Goal: Task Accomplishment & Management: Manage account settings

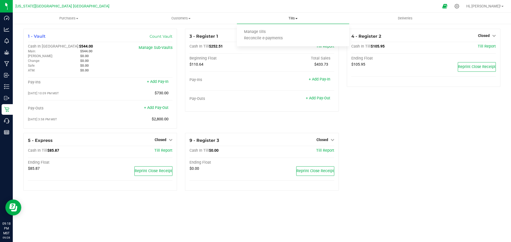
click at [303, 18] on span "Tills" at bounding box center [293, 18] width 112 height 5
click at [325, 37] on span "Opened" at bounding box center [321, 36] width 13 height 4
click at [326, 45] on link "Close Till" at bounding box center [322, 47] width 14 height 4
click at [328, 35] on link "Opened" at bounding box center [324, 36] width 19 height 4
click at [327, 48] on link "Close Till" at bounding box center [322, 47] width 14 height 4
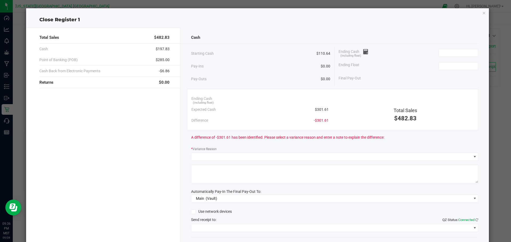
click at [482, 14] on icon "button" at bounding box center [484, 13] width 4 height 6
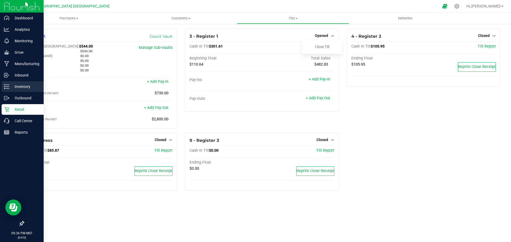
click at [7, 85] on line at bounding box center [7, 85] width 3 height 0
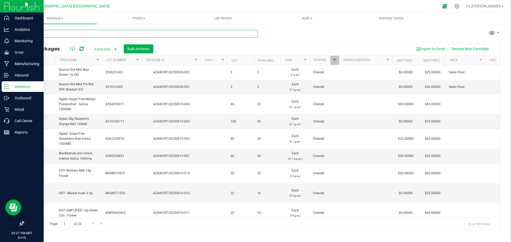
click at [82, 33] on input "text" at bounding box center [140, 34] width 234 height 8
type input "AZAWCRT-20250916-007"
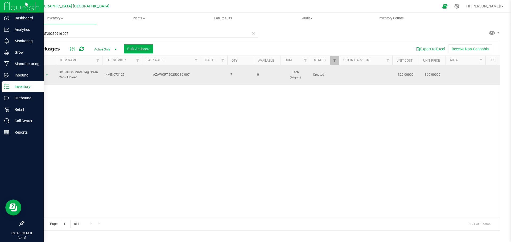
click at [38, 72] on span "Action" at bounding box center [36, 74] width 14 height 7
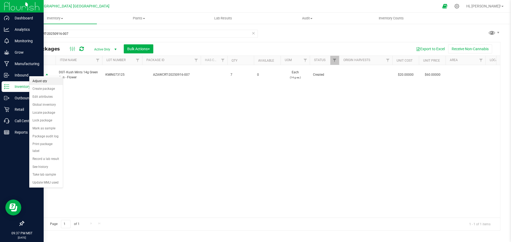
click at [44, 79] on li "Adjust qty" at bounding box center [46, 81] width 34 height 8
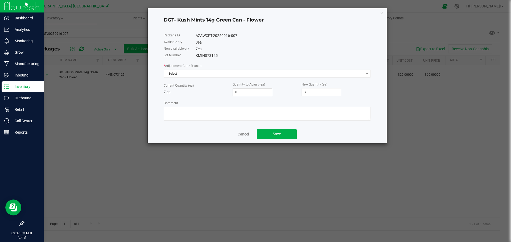
click at [238, 91] on input "0" at bounding box center [252, 92] width 39 height 7
type input "1"
type input "8"
type input "1"
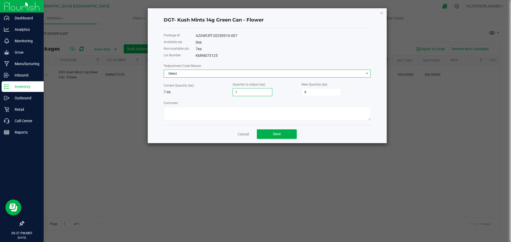
click at [177, 76] on span "Select" at bounding box center [264, 73] width 200 height 7
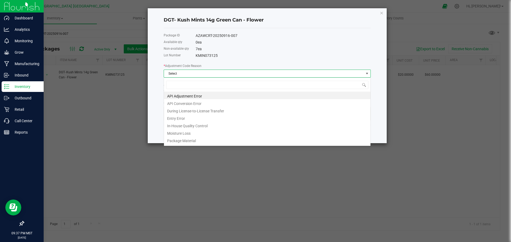
scroll to position [8, 207]
click at [180, 97] on li "API Adjustment Error" at bounding box center [267, 95] width 206 height 7
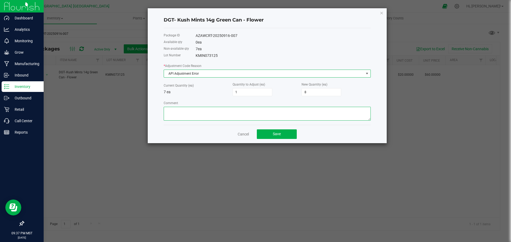
click at [193, 110] on textarea "Comment" at bounding box center [267, 114] width 207 height 14
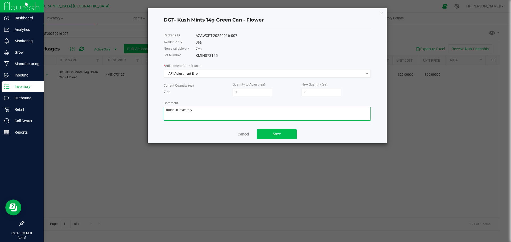
type textarea "found in inventory"
click at [270, 136] on button "Save" at bounding box center [277, 135] width 40 height 10
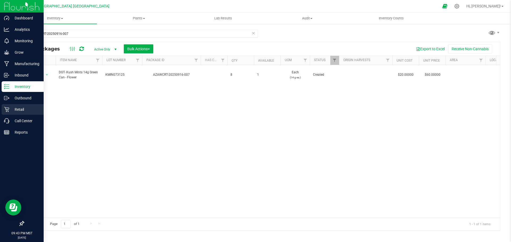
click at [4, 108] on icon at bounding box center [6, 109] width 5 height 5
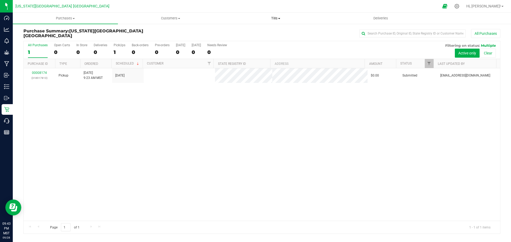
click at [285, 16] on span "Tills" at bounding box center [275, 18] width 105 height 5
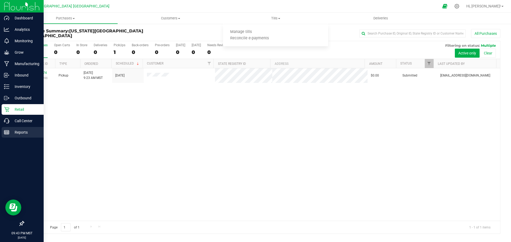
click at [3, 132] on div "Reports" at bounding box center [23, 132] width 42 height 11
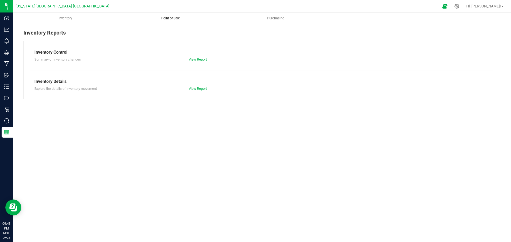
click at [170, 19] on span "Point of Sale" at bounding box center [170, 18] width 33 height 5
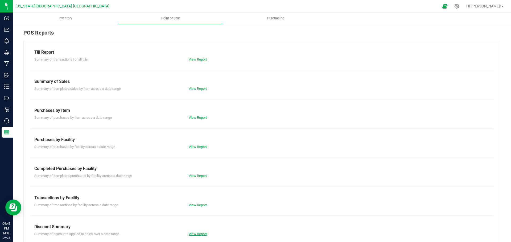
click at [203, 234] on link "View Report" at bounding box center [198, 234] width 18 height 4
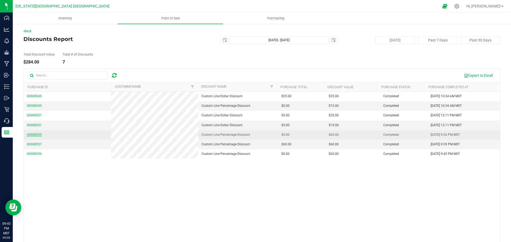
click at [29, 136] on span "00008555" at bounding box center [34, 135] width 15 height 4
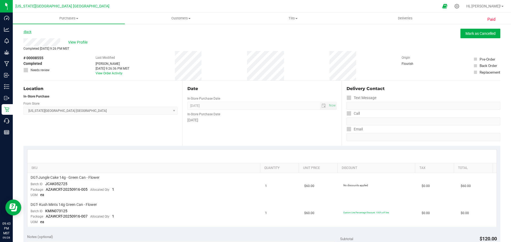
click at [24, 32] on icon at bounding box center [23, 31] width 1 height 3
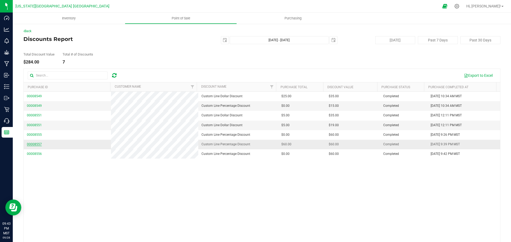
click at [33, 146] on span "00008557" at bounding box center [34, 145] width 15 height 4
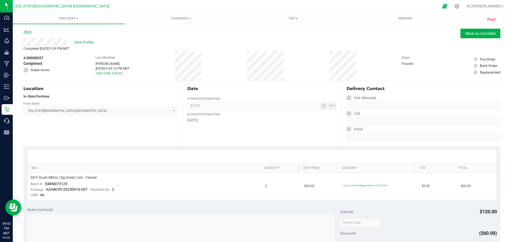
click at [29, 32] on link "Back" at bounding box center [27, 32] width 8 height 4
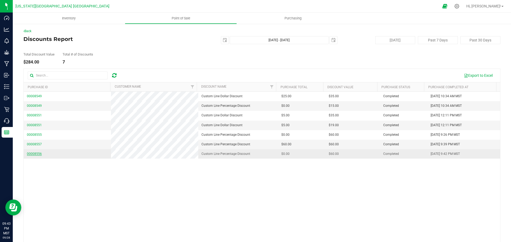
click at [34, 153] on span "00008556" at bounding box center [34, 154] width 15 height 4
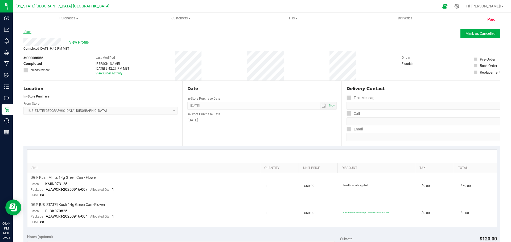
click at [24, 32] on icon at bounding box center [23, 31] width 1 height 3
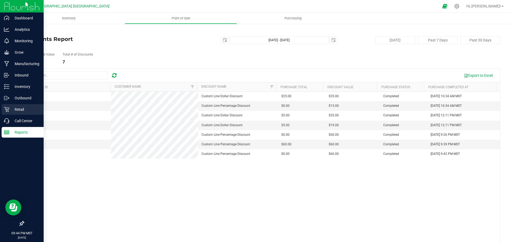
click at [21, 112] on p "Retail" at bounding box center [25, 109] width 32 height 6
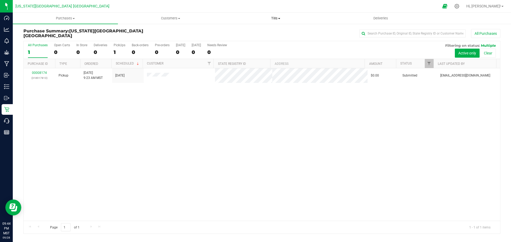
click at [271, 16] on span "Tills" at bounding box center [275, 18] width 105 height 5
click at [250, 33] on span "Manage tills" at bounding box center [241, 32] width 36 height 5
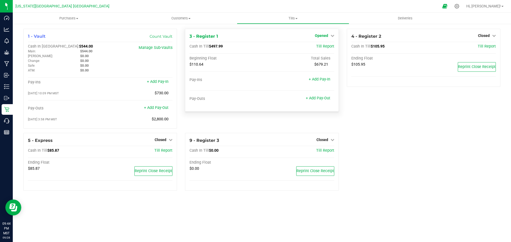
click at [316, 36] on span "Opened" at bounding box center [321, 36] width 13 height 4
click at [315, 48] on link "Close Till" at bounding box center [322, 47] width 14 height 4
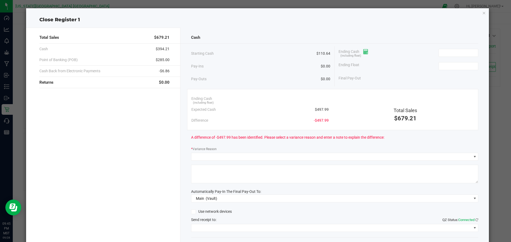
click at [363, 52] on icon at bounding box center [365, 52] width 5 height 4
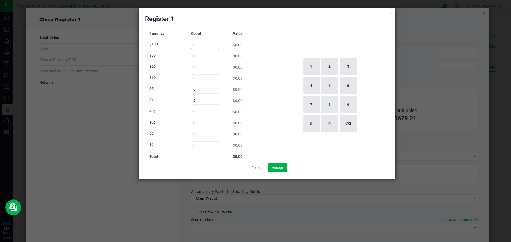
click at [204, 43] on input "0" at bounding box center [205, 45] width 28 height 8
type input "2"
type input "0"
type input "10"
type input "4"
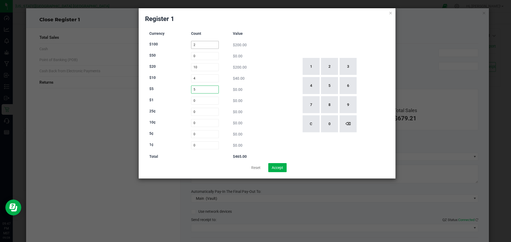
type input "5"
type input "25"
type input "9"
type input "30"
type input "28"
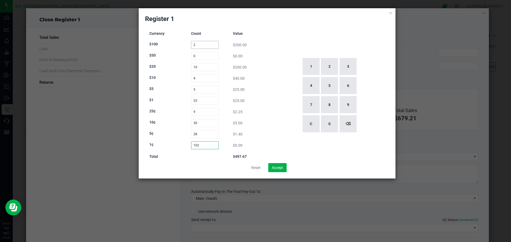
type input "102"
click at [276, 70] on div "1 2 3 4 5 6 7 8 9 C 0 ⌫" at bounding box center [329, 95] width 120 height 136
click at [389, 12] on icon at bounding box center [391, 13] width 4 height 6
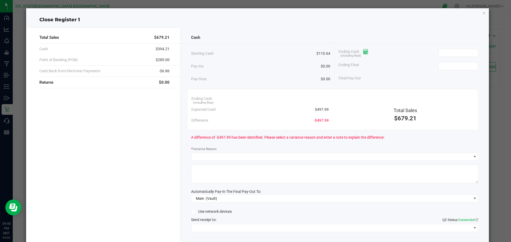
click at [364, 52] on icon at bounding box center [365, 52] width 5 height 4
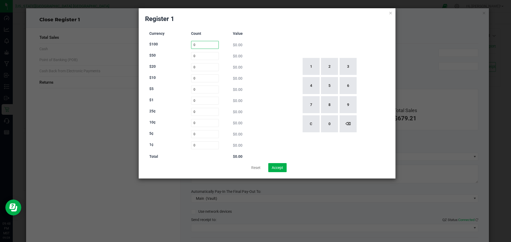
click at [203, 47] on input "0" at bounding box center [205, 45] width 28 height 8
type input "2"
type input "0"
type input "10"
type input "4"
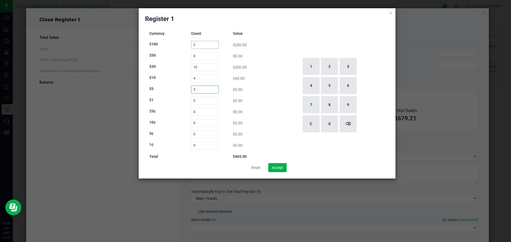
type input "5"
type input "25"
type input "9"
type input "2"
type input "30"
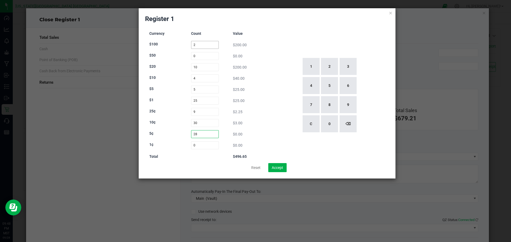
type input "28"
type input "104"
click at [210, 124] on input "30" at bounding box center [205, 123] width 28 height 8
type input "31"
click at [210, 112] on input "9" at bounding box center [205, 112] width 28 height 8
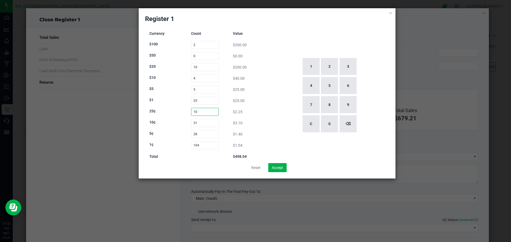
type input "10"
click at [258, 78] on div "$40.00" at bounding box center [247, 79] width 28 height 6
click at [217, 145] on input "104" at bounding box center [205, 145] width 28 height 8
click at [277, 94] on div "1 2 3 4 5 6 7 8 9 C 0 ⌫" at bounding box center [329, 95] width 120 height 136
click at [203, 146] on input "12" at bounding box center [205, 145] width 28 height 8
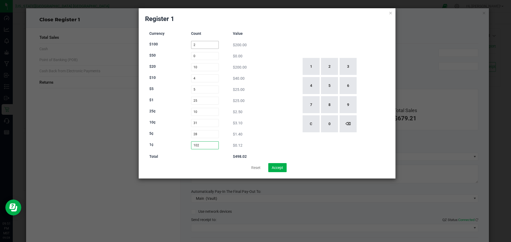
type input "102"
click at [211, 47] on input "2" at bounding box center [205, 45] width 28 height 8
click at [210, 66] on input "10" at bounding box center [205, 67] width 28 height 8
type input "0"
type input "1"
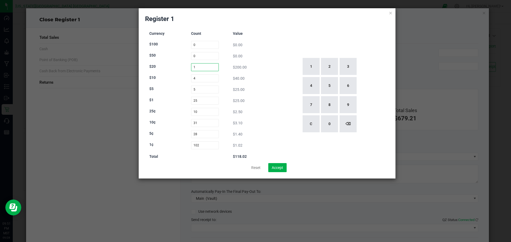
type input "10"
click at [206, 45] on input "0" at bounding box center [205, 45] width 28 height 8
type input "2"
click at [279, 171] on button "Accept" at bounding box center [277, 167] width 18 height 9
type input "$498.02"
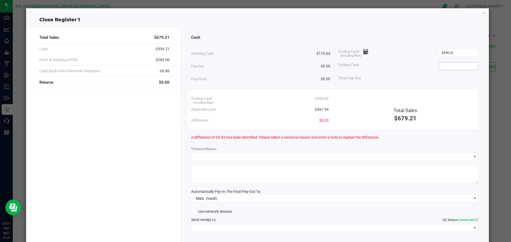
click at [453, 67] on input at bounding box center [458, 65] width 39 height 7
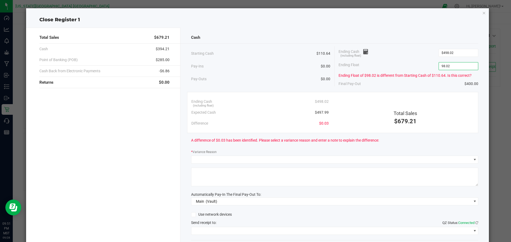
click at [315, 170] on textarea at bounding box center [334, 177] width 287 height 19
type input "$98.02"
click at [318, 158] on span at bounding box center [331, 159] width 280 height 7
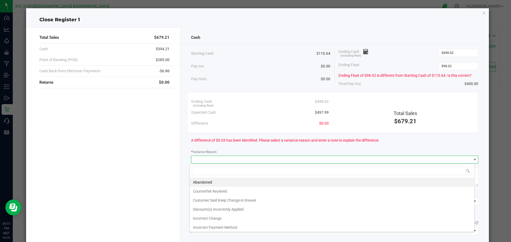
scroll to position [8, 285]
click at [279, 203] on li "Customer Said Keep Change in Drawer" at bounding box center [332, 200] width 284 height 9
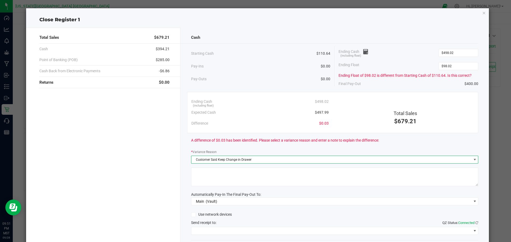
click at [282, 181] on textarea at bounding box center [334, 177] width 287 height 19
type textarea "0.03"
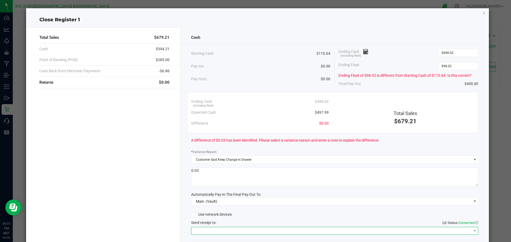
click at [232, 234] on span at bounding box center [331, 230] width 280 height 7
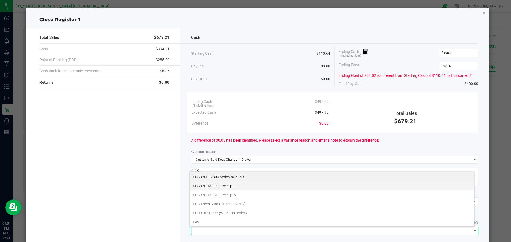
click at [253, 187] on Receipt "EPSON TM-T20II Receipt" at bounding box center [332, 186] width 284 height 9
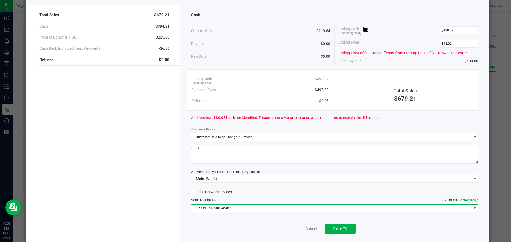
scroll to position [36, 0]
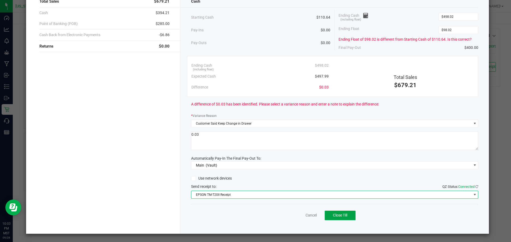
click at [343, 220] on button "Close Till" at bounding box center [339, 216] width 31 height 10
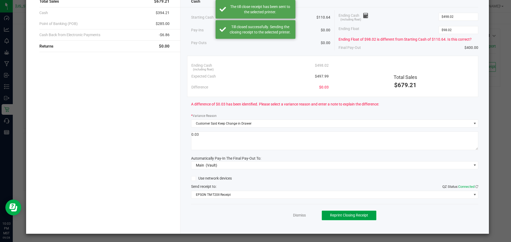
click at [354, 219] on button "Reprint Closing Receipt" at bounding box center [349, 216] width 55 height 10
